Goal: Transaction & Acquisition: Purchase product/service

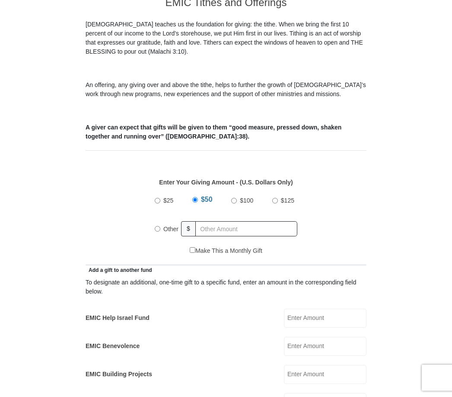
scroll to position [238, 0]
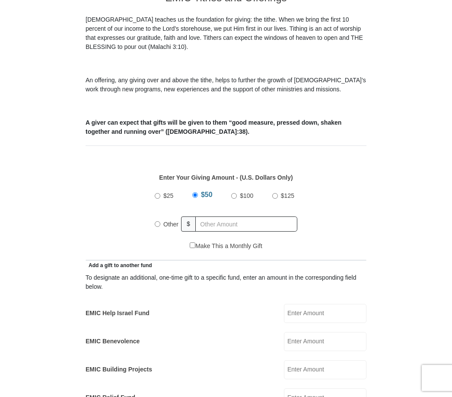
click at [166, 229] on label "Other" at bounding box center [170, 224] width 21 height 19
click at [160, 227] on input "Other" at bounding box center [158, 224] width 6 height 6
radio input "true"
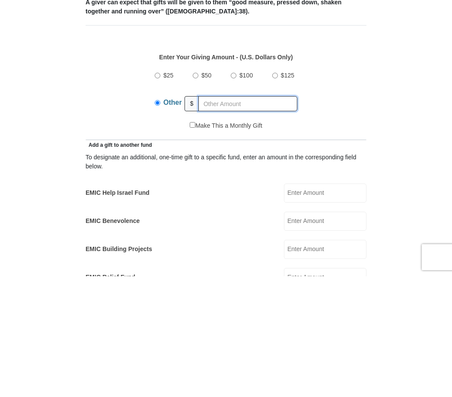
click at [226, 217] on input "text" at bounding box center [248, 224] width 99 height 15
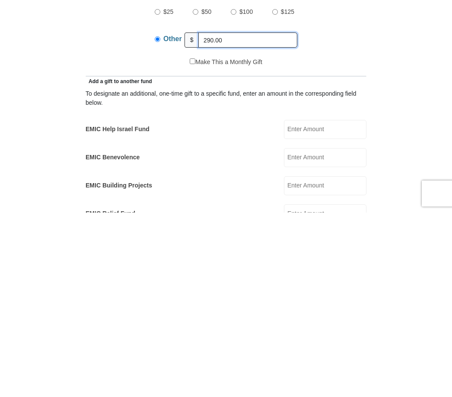
type input "290.00"
click at [333, 304] on input "EMIC Help Israel Fund" at bounding box center [325, 313] width 83 height 19
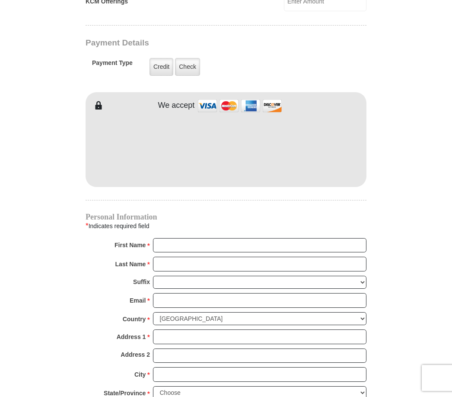
scroll to position [661, 0]
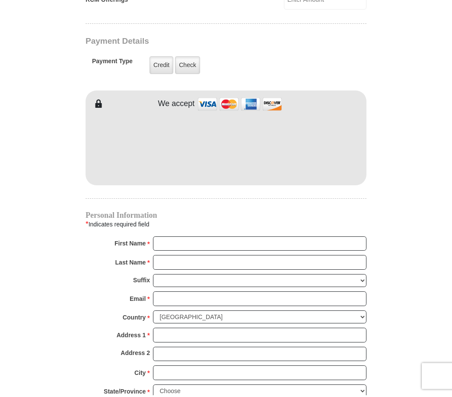
type input "30.00"
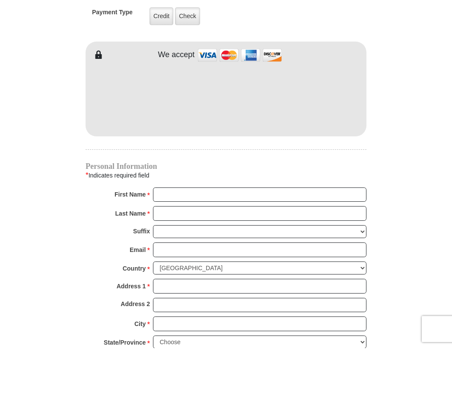
click at [154, 56] on label "Credit" at bounding box center [162, 65] width 24 height 18
click at [0, 0] on input "Credit" at bounding box center [0, 0] width 0 height 0
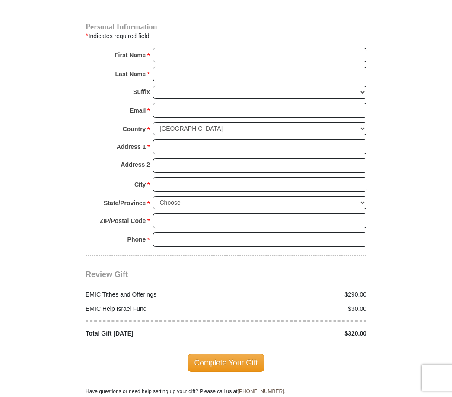
scroll to position [852, 0]
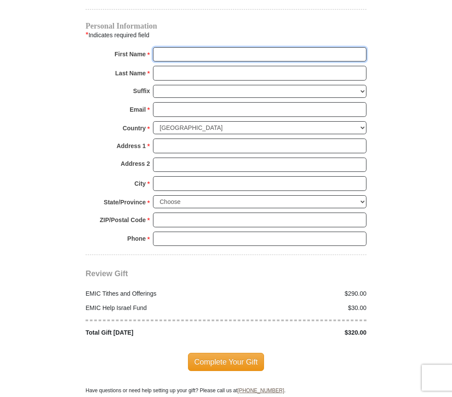
click at [179, 58] on input "First Name *" at bounding box center [260, 55] width 214 height 15
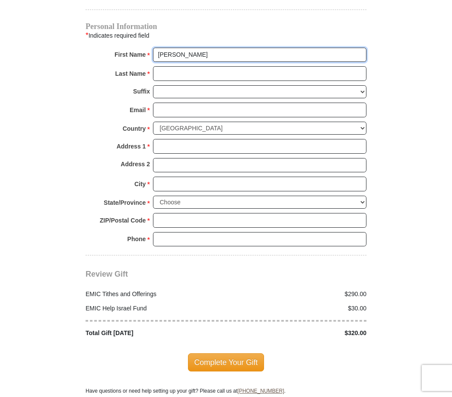
type input "Rosalind"
click at [204, 76] on input "Last Name *" at bounding box center [260, 73] width 214 height 15
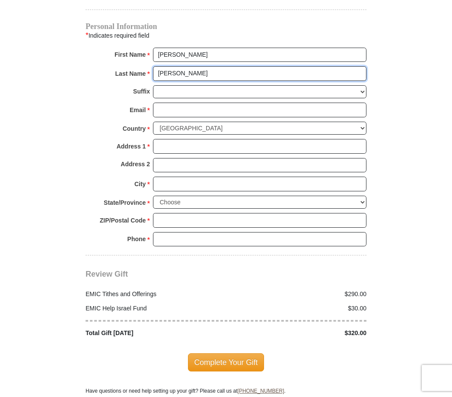
type input "Moore"
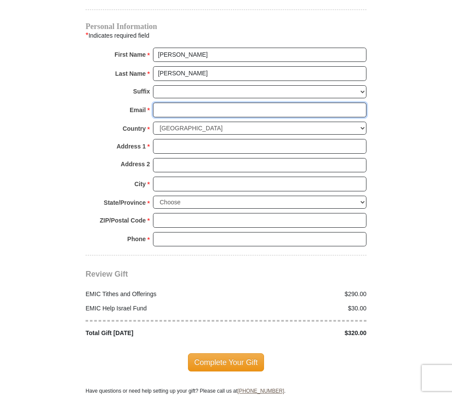
click at [197, 110] on input "Email *" at bounding box center [260, 109] width 214 height 15
type input "wakeupwithagoal@gmail.com"
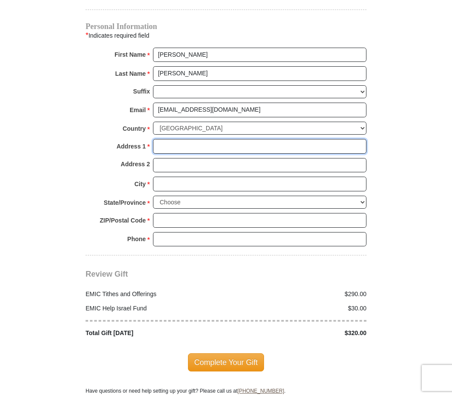
click at [186, 145] on input "Address 1 *" at bounding box center [260, 146] width 214 height 15
type input "3122 CHISHOLM TRAIL"
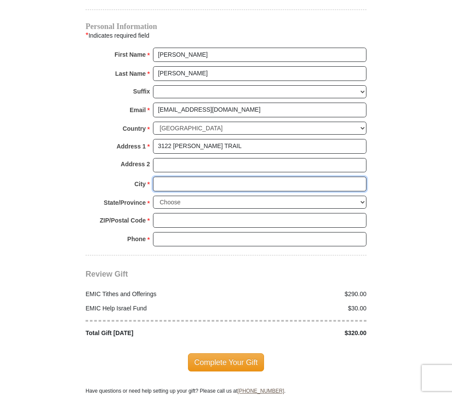
click at [197, 178] on input "City *" at bounding box center [260, 183] width 214 height 15
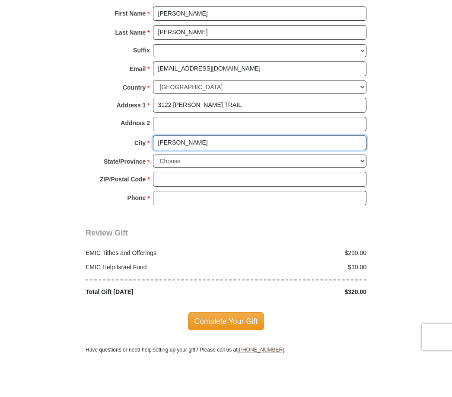
type input "Irving"
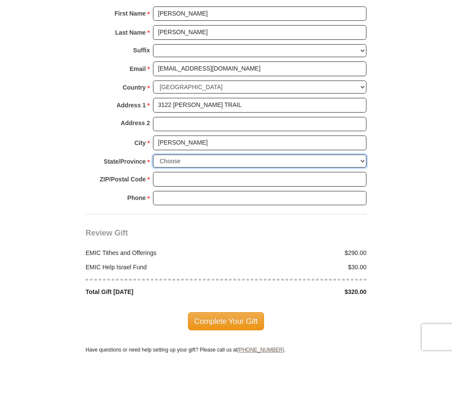
click at [226, 195] on select "Choose Alabama Alaska American Samoa Arizona Arkansas Armed Forces Americas Arm…" at bounding box center [260, 201] width 214 height 13
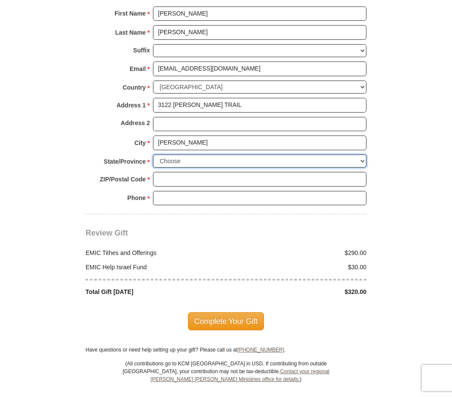
select select "TX"
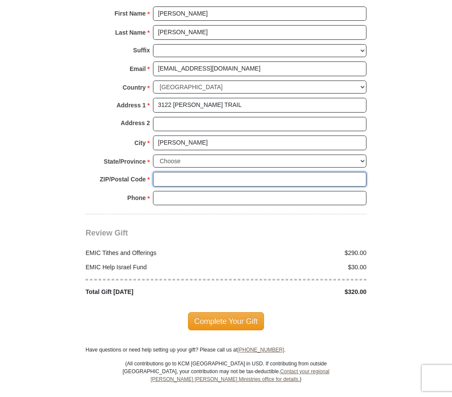
click at [167, 173] on input "ZIP/Postal Code *" at bounding box center [260, 179] width 214 height 15
type input "75062"
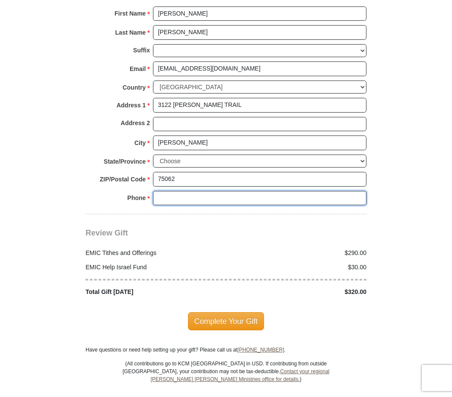
click at [191, 192] on input "Phone * *" at bounding box center [260, 198] width 214 height 15
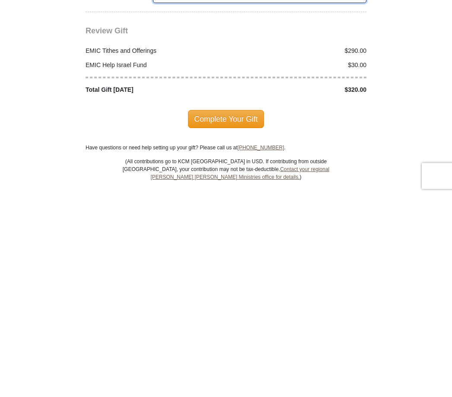
type input "4696930365"
click at [234, 312] on span "Complete Your Gift" at bounding box center [226, 321] width 77 height 18
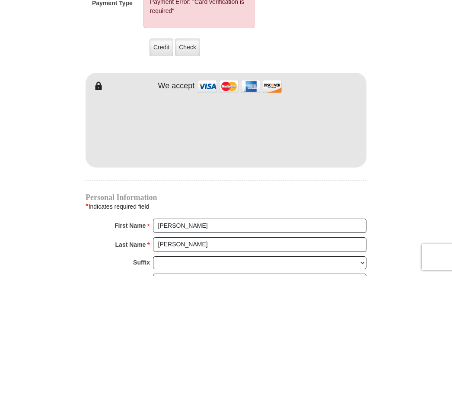
scroll to position [762, 0]
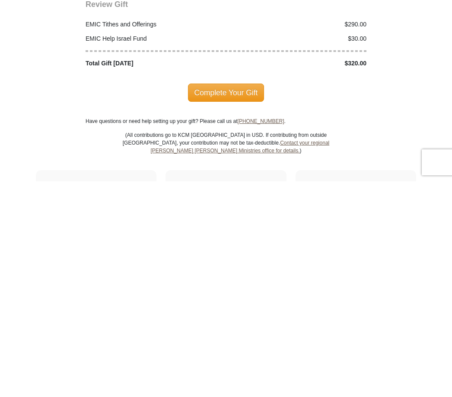
click at [234, 299] on span "Complete Your Gift" at bounding box center [226, 308] width 77 height 18
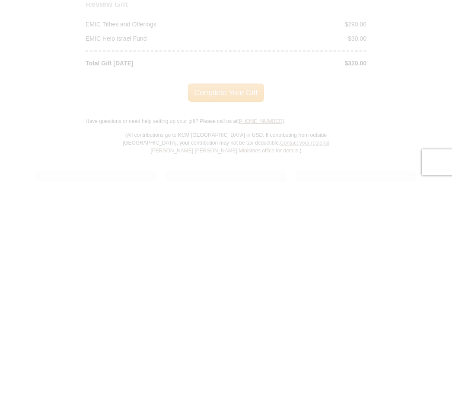
scroll to position [1202, 0]
